Goal: Task Accomplishment & Management: Use online tool/utility

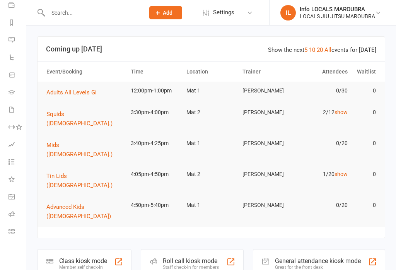
scroll to position [94, 1]
click at [12, 234] on link "Class check-in" at bounding box center [17, 231] width 17 height 17
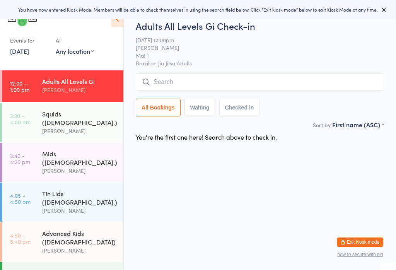
click at [34, 63] on div "Events for 15 Aug, 2025 15 Aug, 2025 August 2025 Sun Mon Tue Wed Thu Fri Sat 31…" at bounding box center [61, 32] width 123 height 65
click at [29, 55] on link "15 Aug, 2025" at bounding box center [19, 51] width 19 height 9
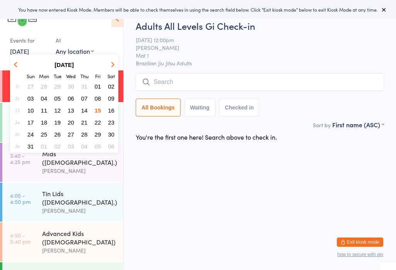
click at [179, 191] on html "You have now entered Kiosk Mode. Members will be able to check themselves in us…" at bounding box center [198, 135] width 396 height 270
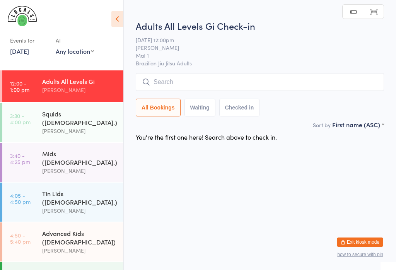
click at [203, 81] on input "search" at bounding box center [260, 82] width 248 height 18
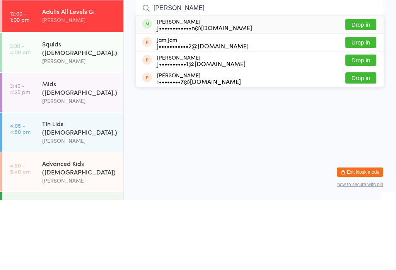
type input "Jared"
click at [365, 89] on button "Drop in" at bounding box center [360, 94] width 31 height 11
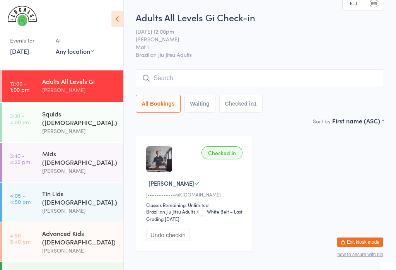
click at [314, 87] on input "search" at bounding box center [260, 78] width 248 height 18
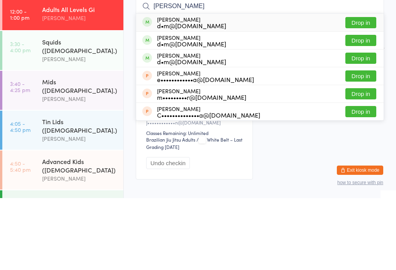
type input "Lovell"
click at [363, 124] on button "Drop in" at bounding box center [360, 129] width 31 height 11
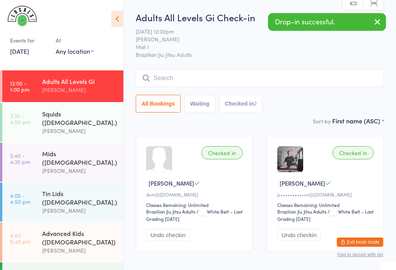
scroll to position [3, 0]
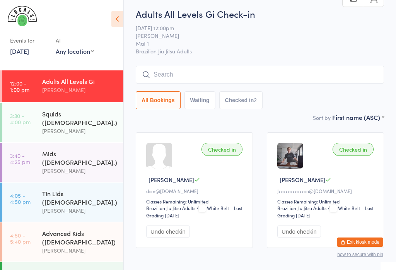
click at [175, 66] on input "search" at bounding box center [260, 75] width 248 height 18
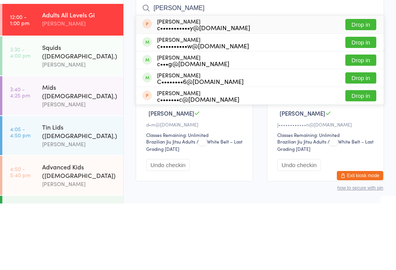
type input "Craig"
click at [367, 103] on button "Drop in" at bounding box center [360, 108] width 31 height 11
